Goal: Navigation & Orientation: Understand site structure

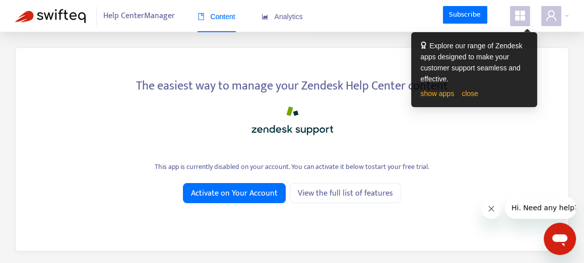
click at [467, 157] on div "The easiest way to manage your Zendesk Help Center content This app is currentl…" at bounding box center [291, 149] width 553 height 204
click at [373, 154] on div "The easiest way to manage your Zendesk Help Center content This app is currentl…" at bounding box center [291, 149] width 553 height 204
click at [134, 16] on span "Help Center Manager" at bounding box center [139, 16] width 72 height 19
